Goal: Task Accomplishment & Management: Manage account settings

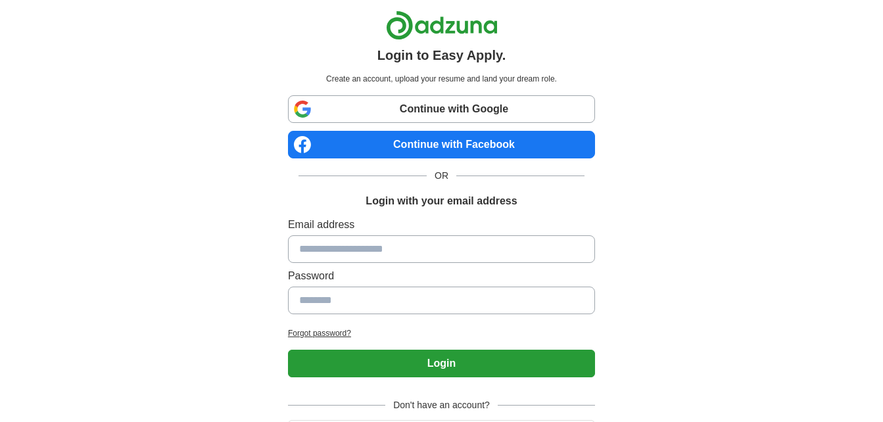
click at [425, 143] on link "Continue with Facebook" at bounding box center [441, 145] width 307 height 28
click at [395, 141] on link "Continue with Facebook" at bounding box center [441, 145] width 307 height 28
click at [431, 143] on link "Continue with Facebook" at bounding box center [441, 145] width 307 height 28
click at [429, 147] on link "Continue with Facebook" at bounding box center [441, 145] width 307 height 28
click at [406, 139] on link "Continue with Facebook" at bounding box center [441, 145] width 307 height 28
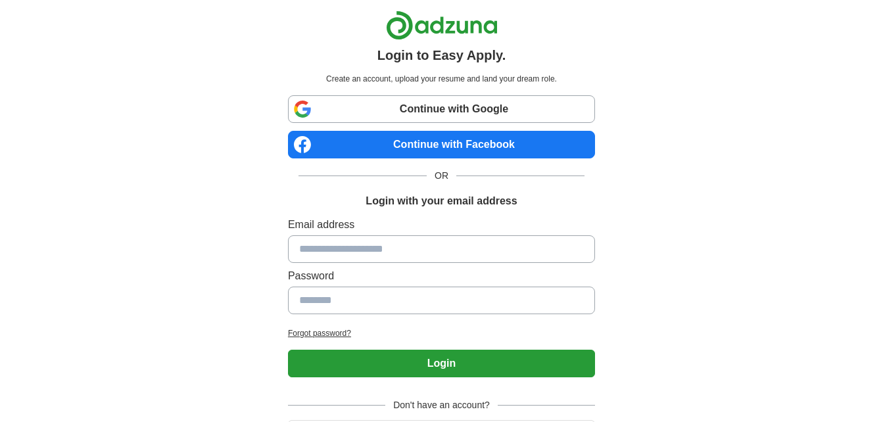
click at [404, 145] on link "Continue with Facebook" at bounding box center [441, 145] width 307 height 28
click at [463, 141] on link "Continue with Facebook" at bounding box center [441, 145] width 307 height 28
